Goal: Task Accomplishment & Management: Use online tool/utility

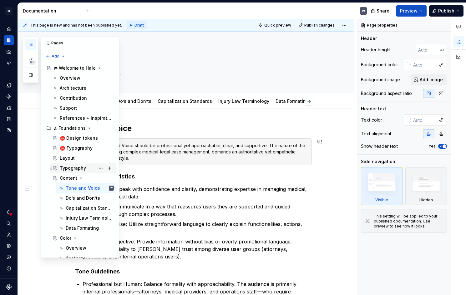
click at [74, 168] on div "Typography" at bounding box center [73, 168] width 26 height 6
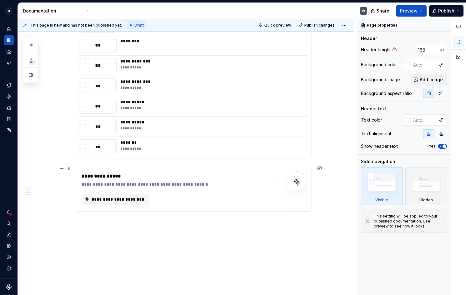
scroll to position [1020, 0]
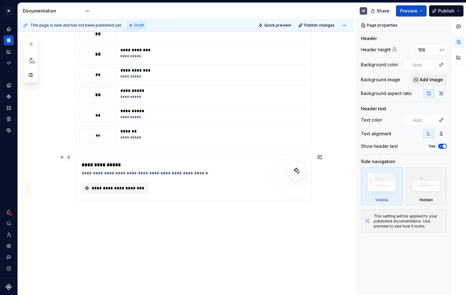
click at [71, 156] on span at bounding box center [68, 157] width 5 height 9
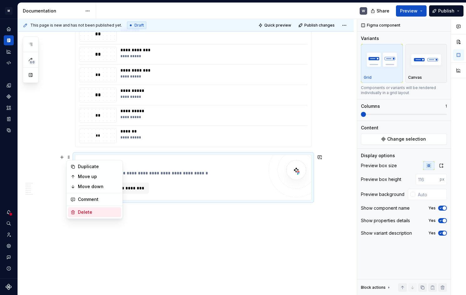
click at [76, 211] on div "Delete" at bounding box center [94, 212] width 53 height 10
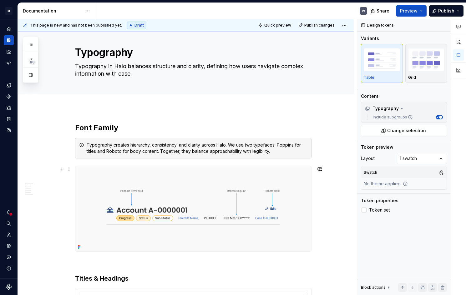
scroll to position [0, 0]
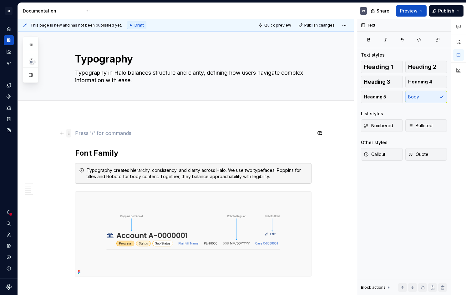
click at [69, 133] on span at bounding box center [68, 133] width 5 height 9
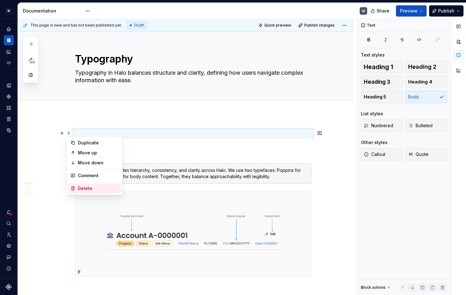
click at [79, 191] on div "Delete" at bounding box center [98, 188] width 41 height 6
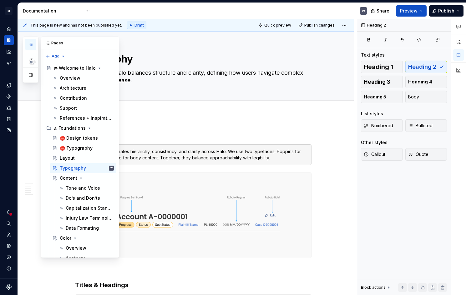
click at [31, 42] on icon "button" at bounding box center [30, 44] width 5 height 5
click at [80, 148] on div "⛔ Typography" at bounding box center [76, 148] width 33 height 6
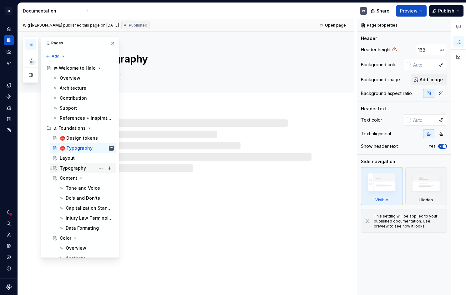
click at [73, 168] on div "Typography" at bounding box center [73, 168] width 26 height 6
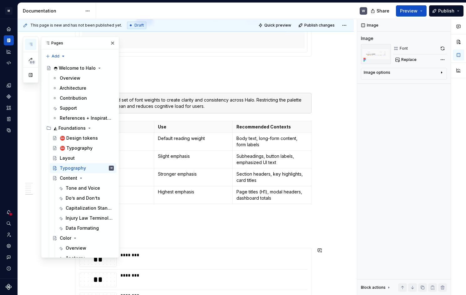
scroll to position [710, 0]
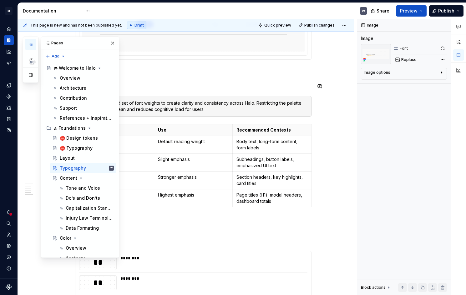
click at [208, 83] on h3 "Weight" at bounding box center [193, 86] width 236 height 9
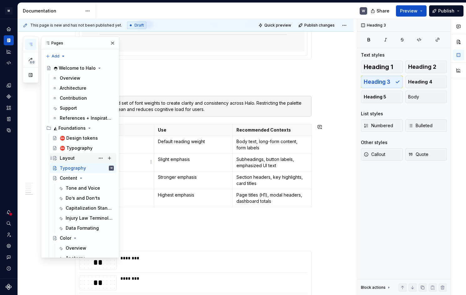
click at [75, 161] on div "Layout" at bounding box center [87, 158] width 54 height 9
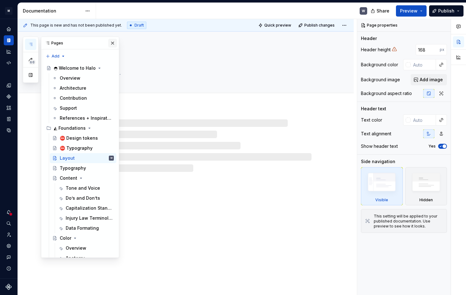
click at [110, 43] on button "button" at bounding box center [112, 43] width 9 height 9
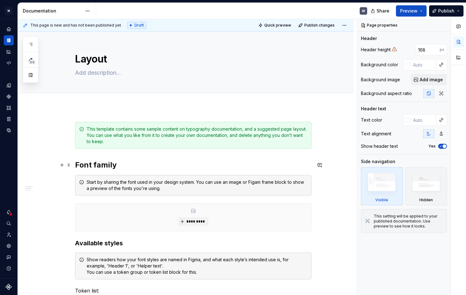
click at [96, 163] on h2 "Font family" at bounding box center [193, 165] width 236 height 10
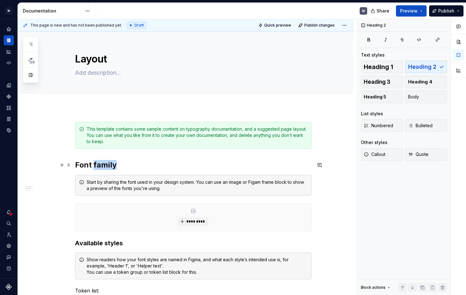
click at [96, 163] on h2 "Font family" at bounding box center [193, 165] width 236 height 10
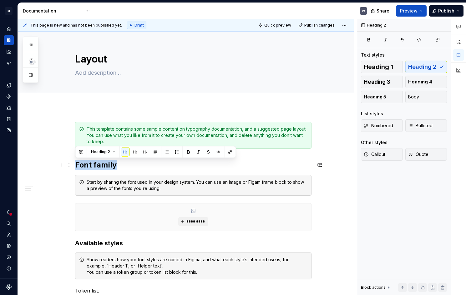
click at [96, 163] on h2 "Font family" at bounding box center [193, 165] width 236 height 10
click at [69, 130] on span at bounding box center [68, 129] width 5 height 9
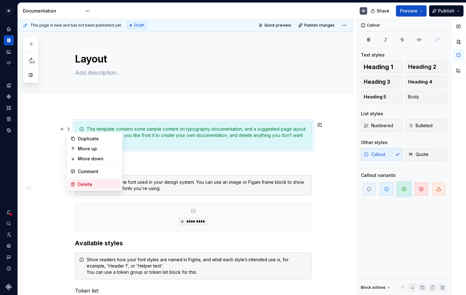
click at [83, 183] on div "Delete" at bounding box center [98, 184] width 41 height 6
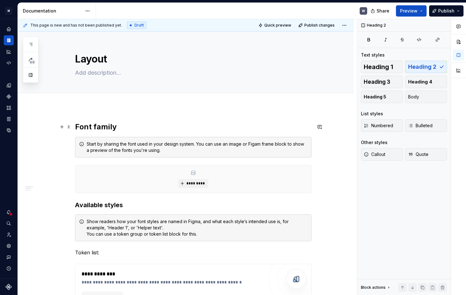
click at [78, 127] on h2 "Font family" at bounding box center [193, 127] width 236 height 10
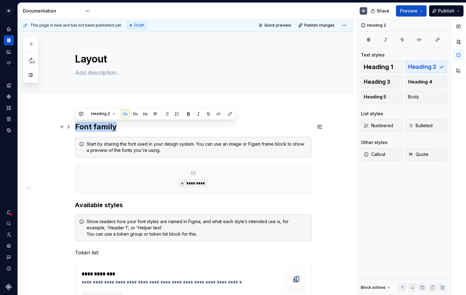
click at [78, 127] on h2 "Font family" at bounding box center [193, 127] width 236 height 10
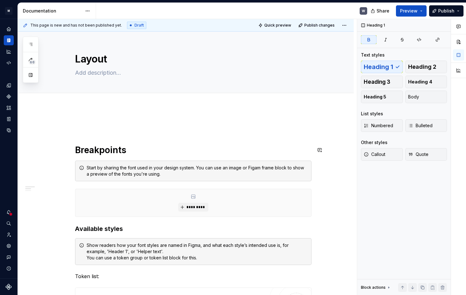
click at [77, 126] on p at bounding box center [193, 126] width 236 height 8
click at [70, 127] on span at bounding box center [68, 125] width 5 height 9
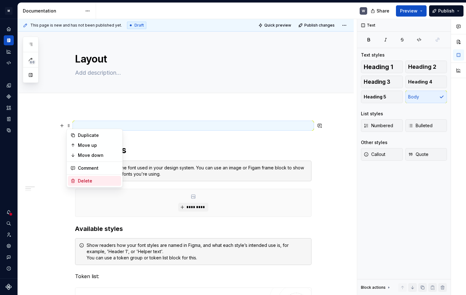
click at [83, 181] on div "Delete" at bounding box center [98, 181] width 41 height 6
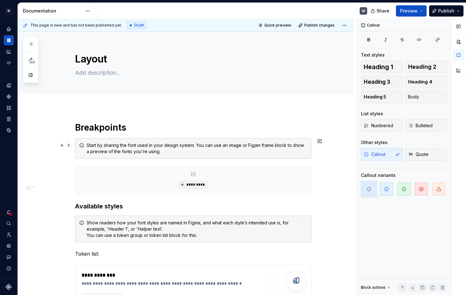
click at [103, 152] on div "Start by sharing the font used in your design system. You can use an image or F…" at bounding box center [197, 148] width 221 height 13
type textarea "*"
